Goal: Find specific page/section: Find specific page/section

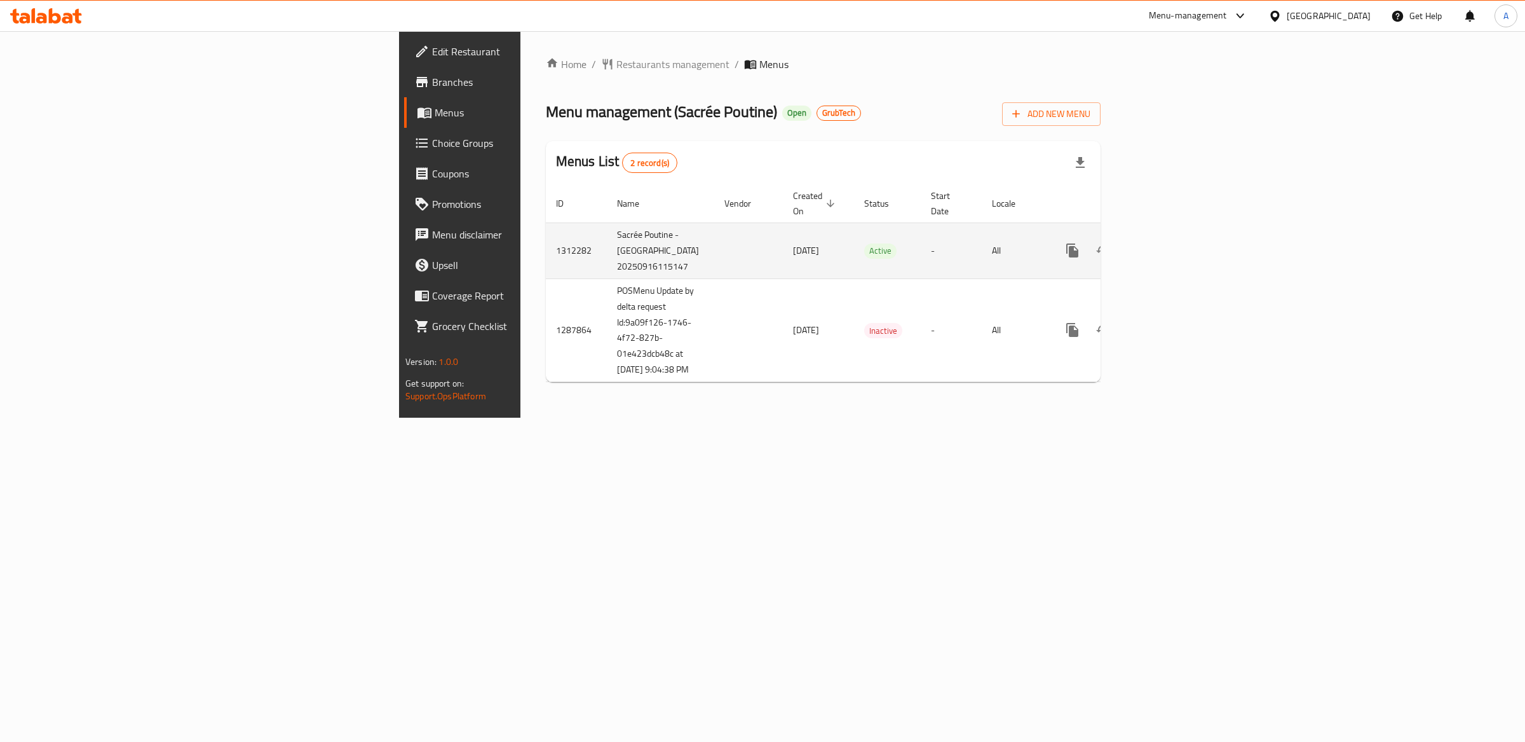
drag, startPoint x: 358, startPoint y: 229, endPoint x: 426, endPoint y: 269, distance: 79.5
click at [607, 272] on td "Sacrée Poutine - [GEOGRAPHIC_DATA] 20250916115147" at bounding box center [660, 250] width 107 height 56
click at [607, 269] on td "Sacrée Poutine - [GEOGRAPHIC_DATA] 20250916115147" at bounding box center [660, 250] width 107 height 56
drag, startPoint x: 390, startPoint y: 264, endPoint x: 346, endPoint y: 219, distance: 62.9
click at [607, 222] on td "Sacrée Poutine - [GEOGRAPHIC_DATA] 20250916115147" at bounding box center [660, 250] width 107 height 56
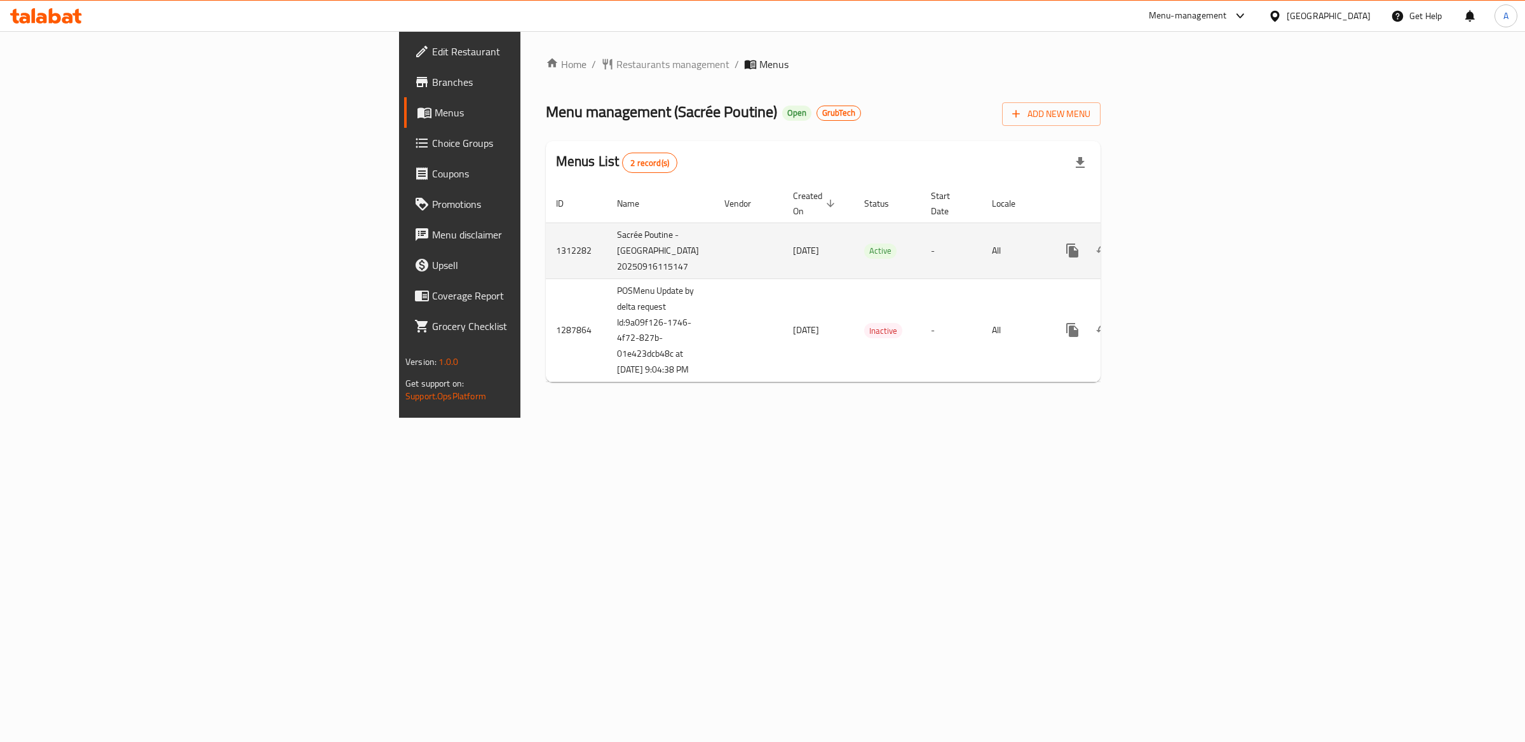
copy td "Sacrée Poutine - [GEOGRAPHIC_DATA] 20250916115147"
click at [607, 222] on td "Sacrée Poutine - [GEOGRAPHIC_DATA] 20250916115147" at bounding box center [660, 250] width 107 height 56
click at [607, 238] on td "Sacrée Poutine - [GEOGRAPHIC_DATA] 20250916115147" at bounding box center [660, 250] width 107 height 56
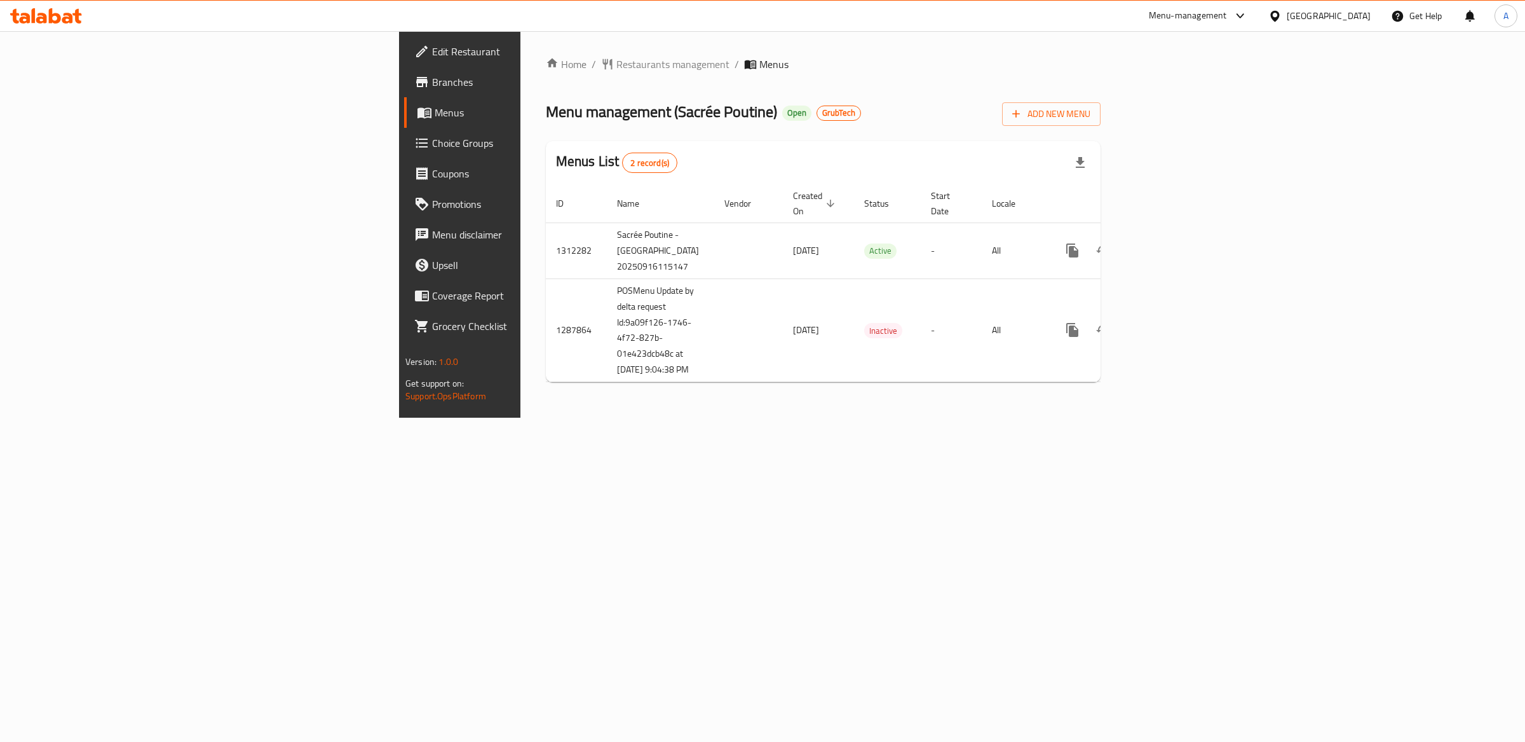
click at [432, 87] on span "Branches" at bounding box center [538, 81] width 212 height 15
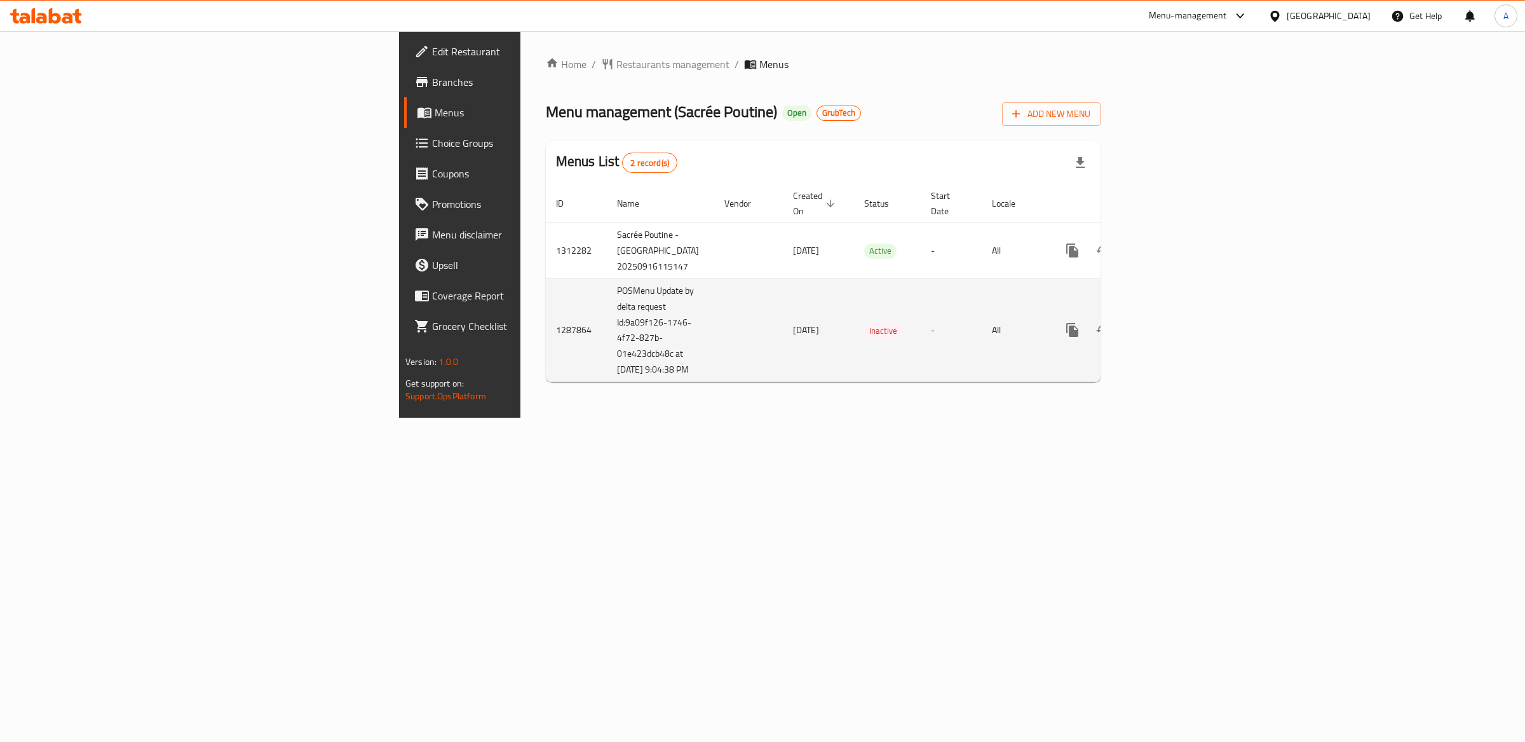
click at [783, 330] on td "[DATE]" at bounding box center [818, 330] width 71 height 104
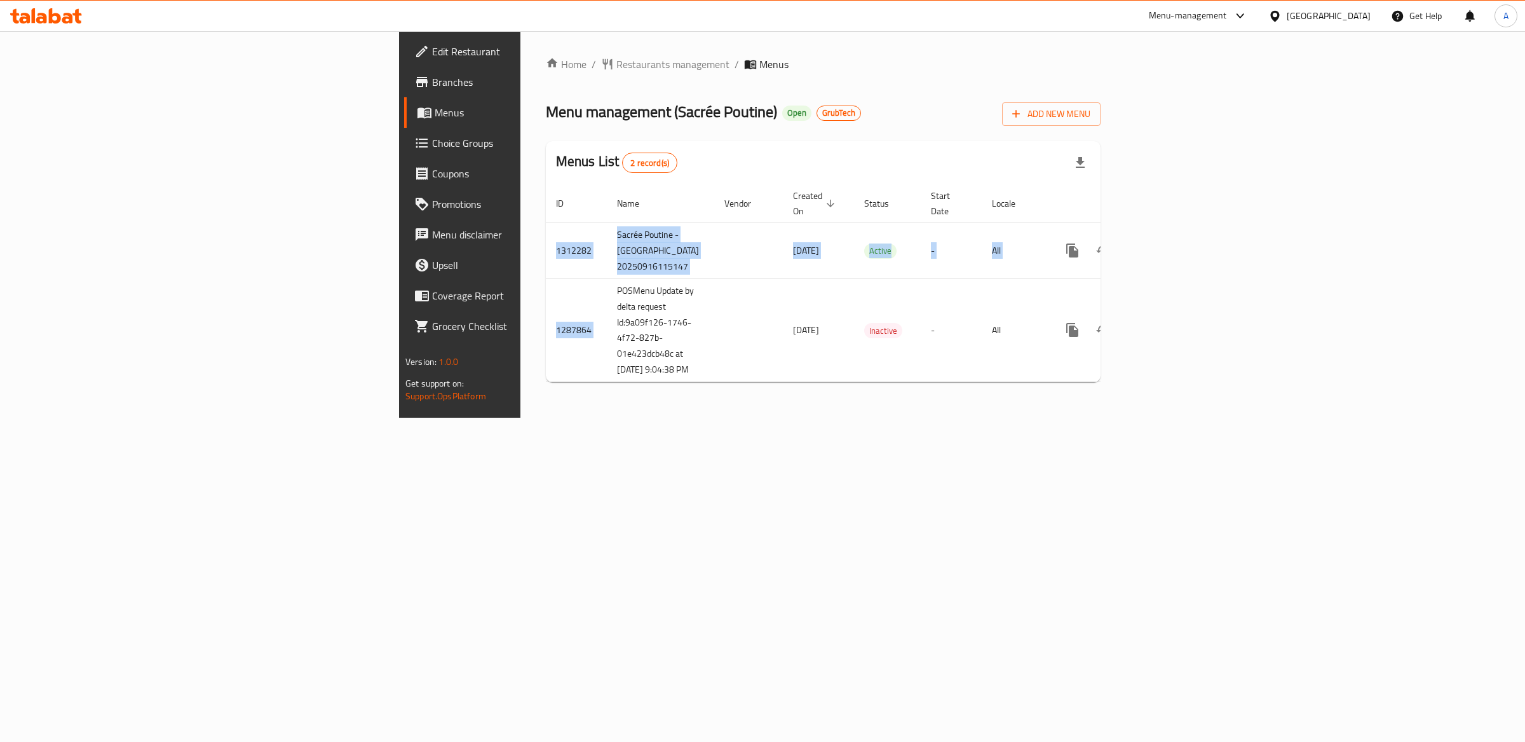
drag, startPoint x: 348, startPoint y: 292, endPoint x: 437, endPoint y: 402, distance: 141.0
click at [546, 392] on div "Home / Restaurants management / Menus Menu management ( Sacrée Poutine ) Open G…" at bounding box center [823, 225] width 555 height 336
click at [521, 418] on div "Home / Restaurants management / Menus Menu management ( Sacrée Poutine ) Open G…" at bounding box center [824, 224] width 606 height 386
